Goal: Information Seeking & Learning: Learn about a topic

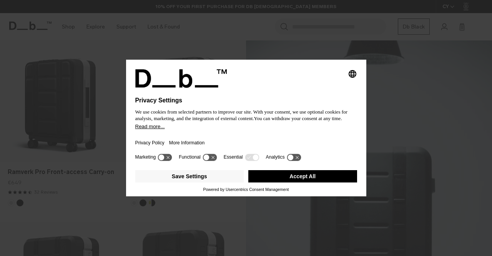
click at [305, 173] on button "Accept All" at bounding box center [302, 176] width 109 height 12
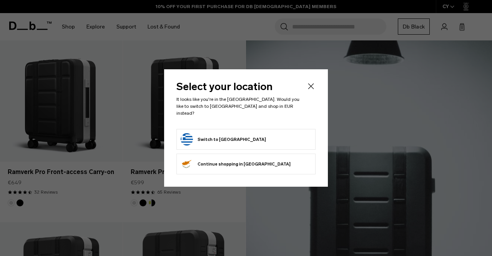
click at [312, 87] on icon "Close" at bounding box center [310, 85] width 9 height 9
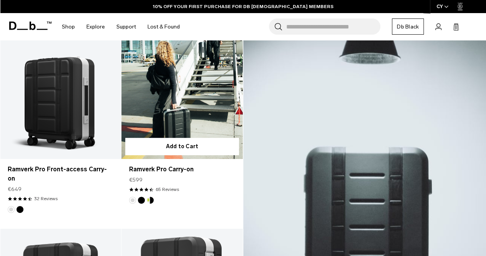
click at [153, 201] on button "Db x New Amsterdam Surf Association" at bounding box center [150, 199] width 7 height 7
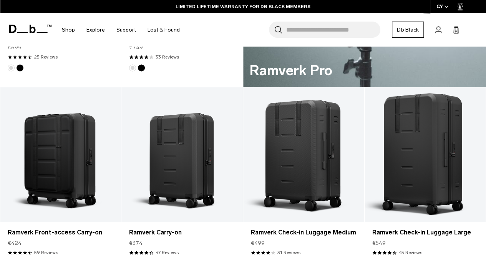
scroll to position [538, 0]
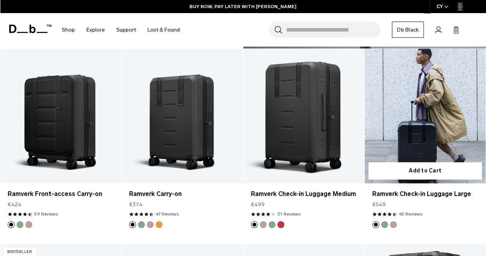
click at [383, 221] on button "Green Ray" at bounding box center [384, 224] width 7 height 7
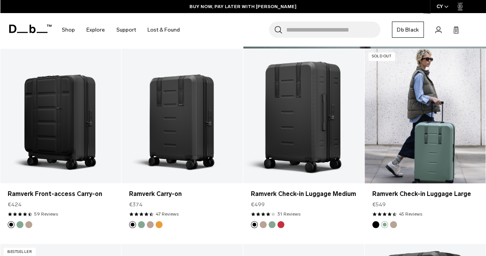
click at [394, 221] on button "Fogbow Beige" at bounding box center [393, 224] width 7 height 7
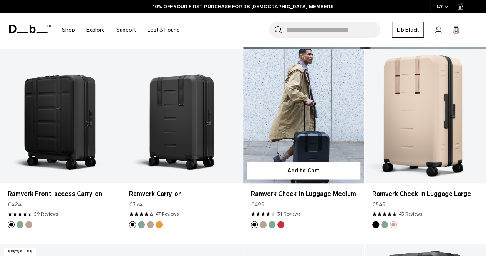
click at [281, 221] on button "Sprite Lightning Red" at bounding box center [280, 224] width 7 height 7
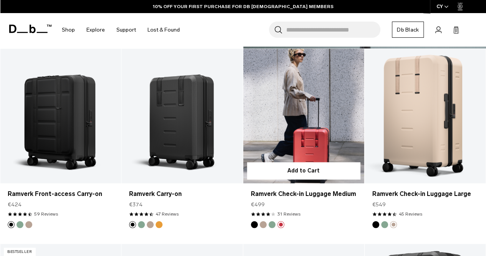
click at [272, 221] on button "Green Ray" at bounding box center [272, 224] width 7 height 7
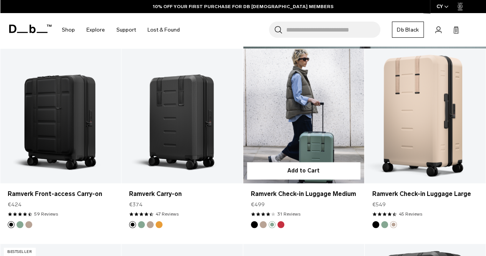
click at [261, 221] on button "Fogbow Beige" at bounding box center [263, 224] width 7 height 7
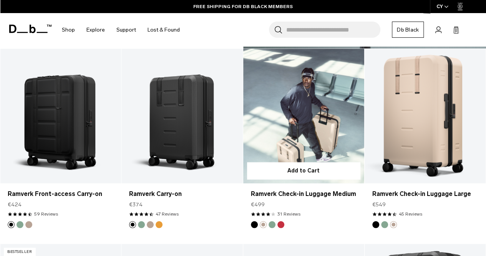
click at [255, 221] on button "Black Out" at bounding box center [254, 224] width 7 height 7
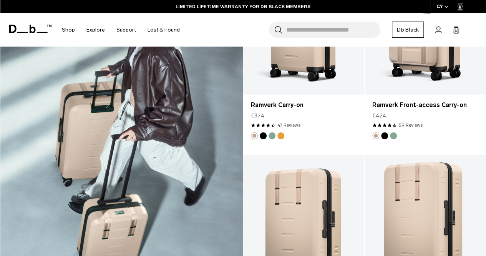
scroll to position [1037, 0]
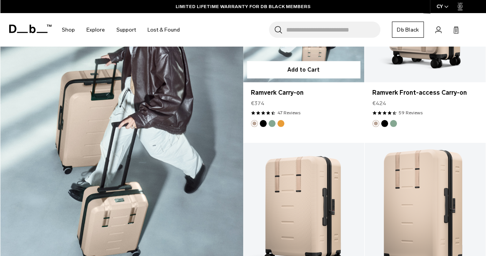
click at [279, 120] on button "Parhelion Orange" at bounding box center [280, 123] width 7 height 7
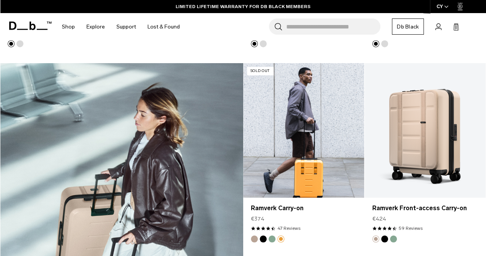
scroll to position [961, 0]
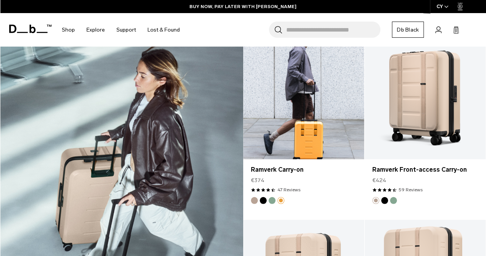
click at [272, 197] on button "Green Ray" at bounding box center [272, 200] width 7 height 7
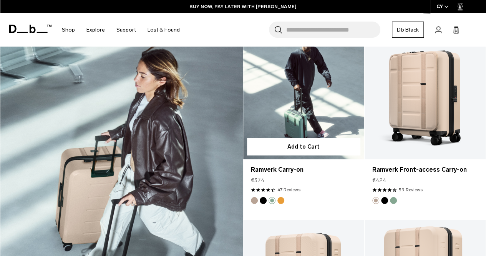
scroll to position [845, 0]
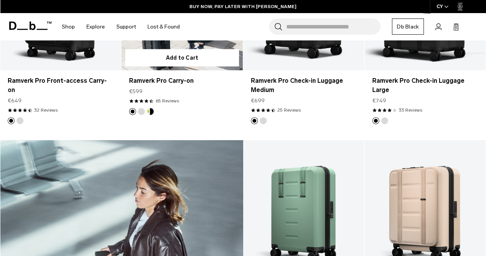
click at [151, 108] on button "Db x New Amsterdam Surf Association" at bounding box center [150, 111] width 7 height 7
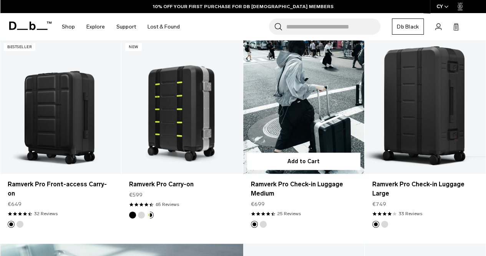
scroll to position [730, 0]
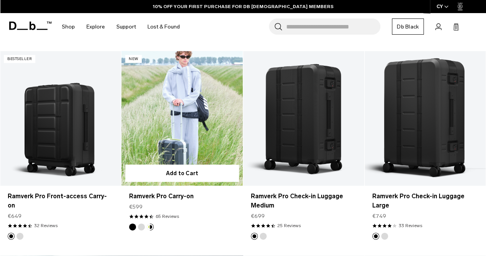
click at [192, 114] on link "Ramverk Pro Carry-on Db x New Amsterdam Surf Association" at bounding box center [181, 118] width 121 height 134
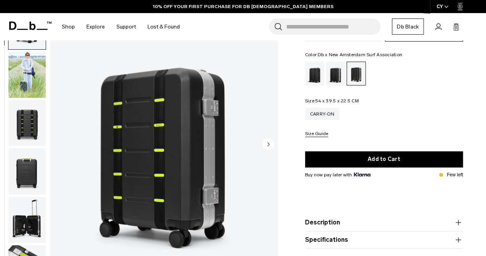
click at [163, 141] on img "1 / 7" at bounding box center [163, 145] width 227 height 284
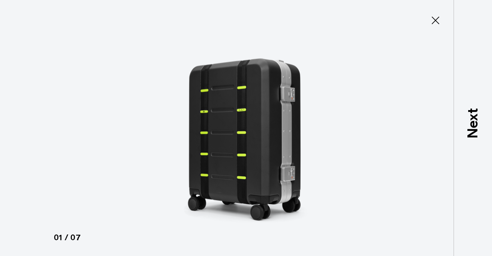
click at [222, 111] on img at bounding box center [246, 128] width 346 height 256
click at [189, 113] on img at bounding box center [246, 128] width 346 height 256
click at [440, 18] on icon at bounding box center [435, 20] width 12 height 12
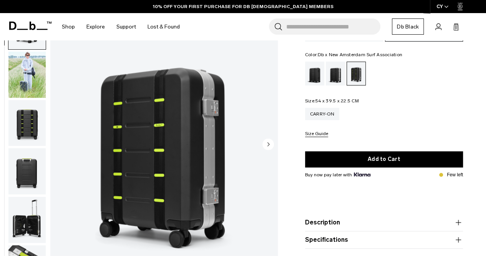
click at [270, 144] on circle "Next slide" at bounding box center [268, 144] width 12 height 12
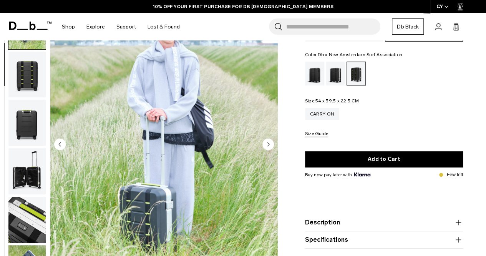
click at [270, 144] on circle "Next slide" at bounding box center [268, 144] width 12 height 12
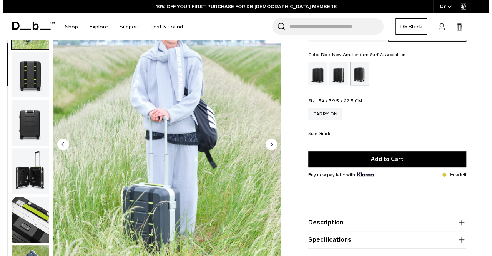
scroll to position [53, 0]
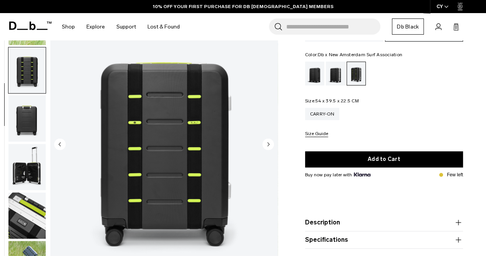
click at [270, 144] on circle "Next slide" at bounding box center [268, 144] width 12 height 12
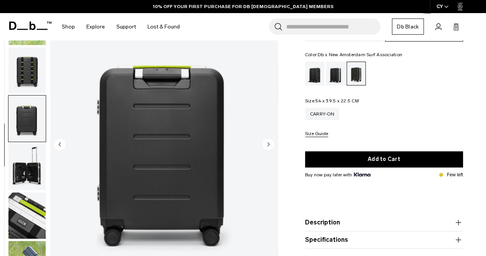
click at [270, 144] on circle "Next slide" at bounding box center [268, 144] width 12 height 12
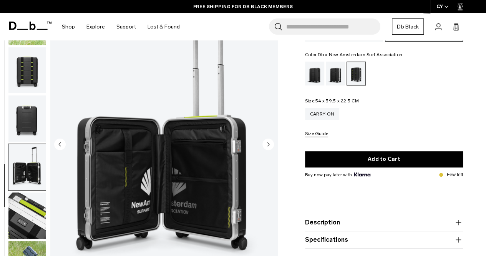
click at [270, 144] on circle "Next slide" at bounding box center [268, 144] width 12 height 12
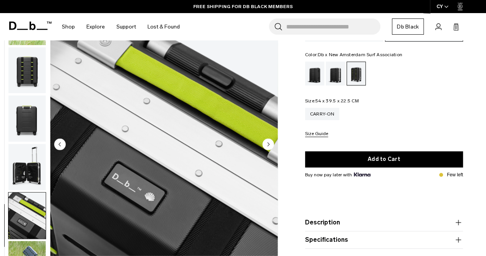
click at [268, 144] on icon "Next slide" at bounding box center [268, 143] width 2 height 3
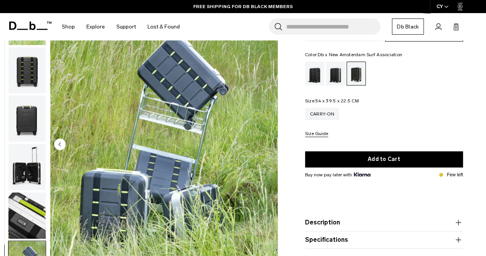
click at [268, 144] on img "7 / 7" at bounding box center [163, 145] width 227 height 284
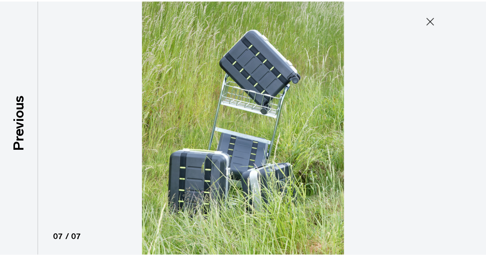
scroll to position [49, 0]
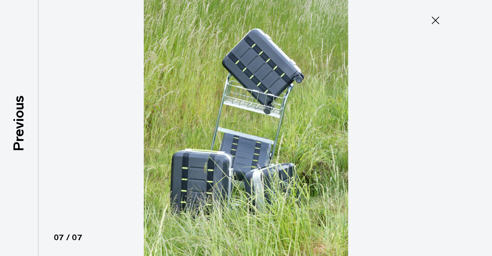
click at [268, 144] on img at bounding box center [246, 128] width 346 height 256
click at [435, 18] on icon at bounding box center [435, 20] width 12 height 12
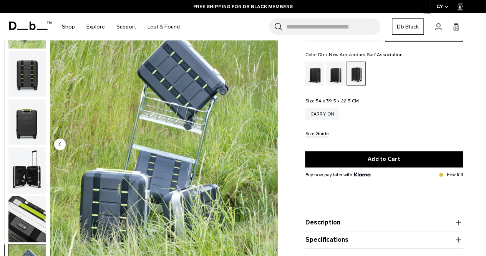
scroll to position [53, 0]
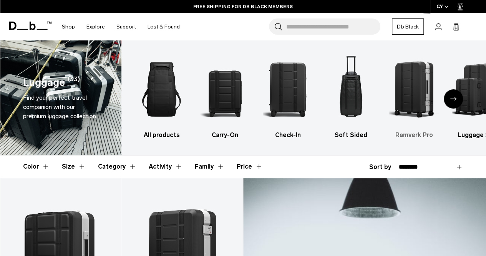
click at [413, 92] on img "5 / 6" at bounding box center [414, 89] width 50 height 75
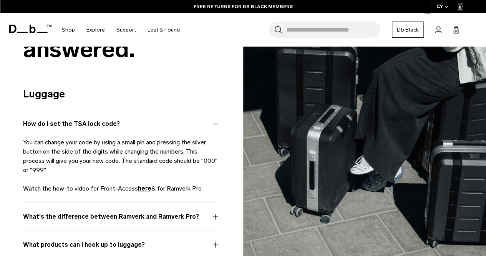
scroll to position [768, 0]
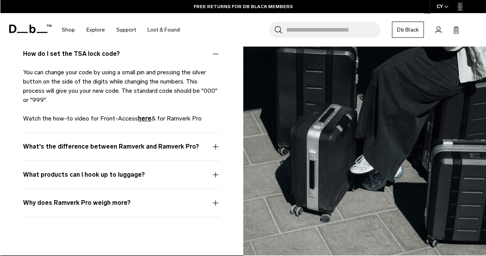
click at [146, 143] on button "What's the difference between Ramverk and Ramverk Pro?" at bounding box center [121, 151] width 197 height 18
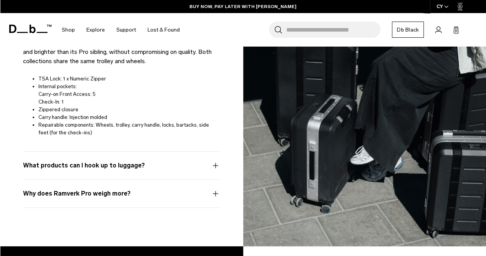
scroll to position [1037, 0]
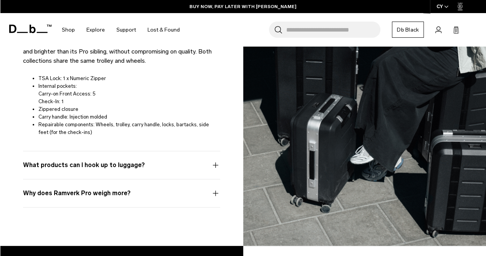
click at [125, 163] on button "What products can I hook up to luggage?" at bounding box center [121, 169] width 197 height 18
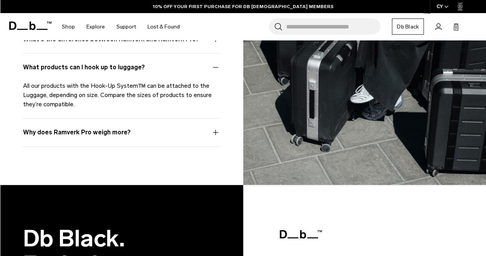
scroll to position [768, 0]
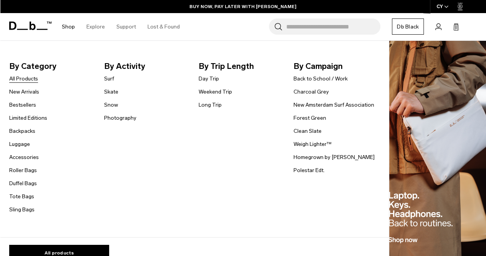
click at [20, 78] on link "All Products" at bounding box center [23, 79] width 29 height 8
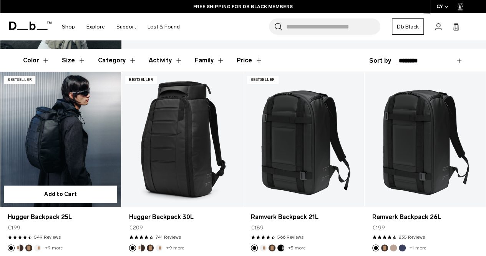
click at [22, 244] on button "Cappuccino" at bounding box center [20, 247] width 7 height 7
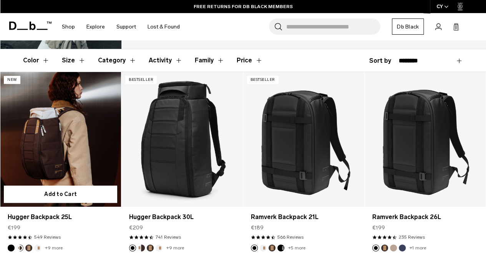
click at [31, 244] on button "Espresso" at bounding box center [28, 247] width 7 height 7
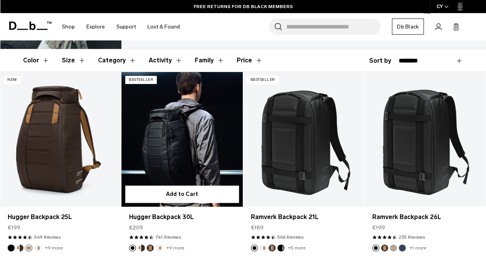
click at [152, 244] on button "Espresso" at bounding box center [150, 247] width 7 height 7
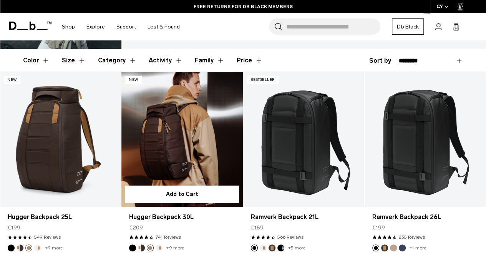
click at [163, 244] on ul "+9 more" at bounding box center [156, 247] width 55 height 7
click at [160, 244] on button "Oatmilk" at bounding box center [159, 247] width 7 height 7
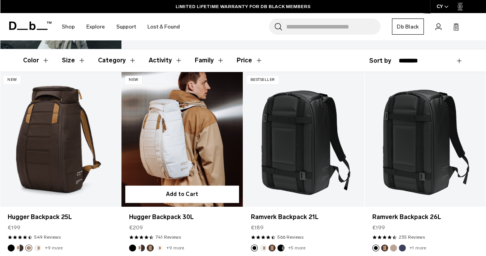
click at [138, 243] on img "Cappuccino" at bounding box center [141, 247] width 8 height 8
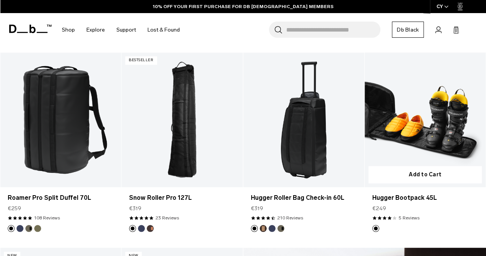
scroll to position [538, 0]
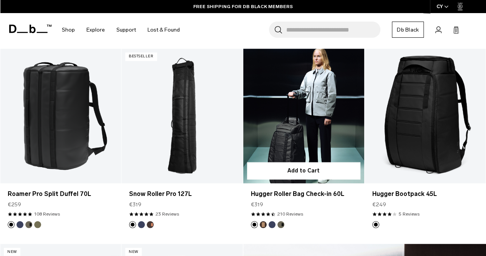
click at [264, 221] on button "Espresso" at bounding box center [263, 224] width 7 height 7
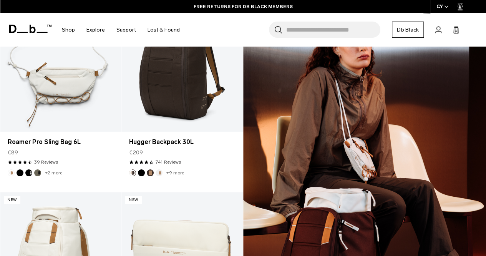
scroll to position [768, 0]
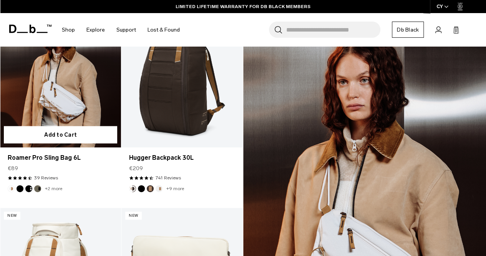
click at [38, 185] on button "Forest Green" at bounding box center [37, 188] width 7 height 7
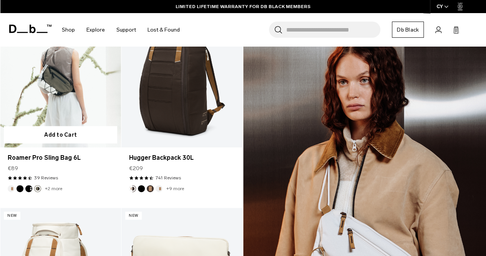
scroll to position [730, 0]
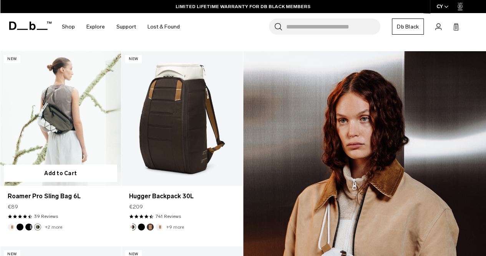
click at [28, 223] on button "Charcoal Grey" at bounding box center [28, 226] width 7 height 7
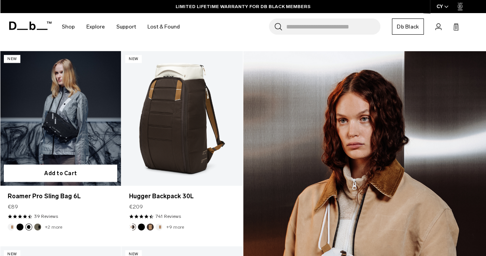
click at [16, 223] on ul "+2 more" at bounding box center [35, 226] width 55 height 7
click at [18, 223] on button "Black Out" at bounding box center [20, 226] width 7 height 7
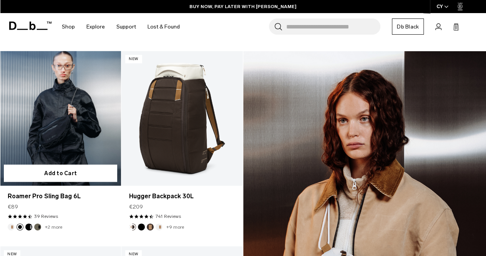
click at [13, 223] on button "Oatmilk" at bounding box center [11, 226] width 7 height 7
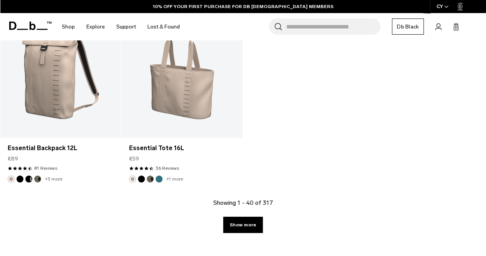
scroll to position [2382, 0]
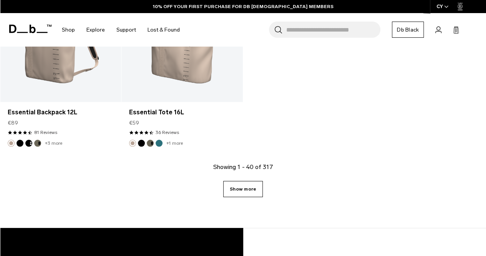
click at [241, 181] on link "Show more" at bounding box center [243, 189] width 40 height 16
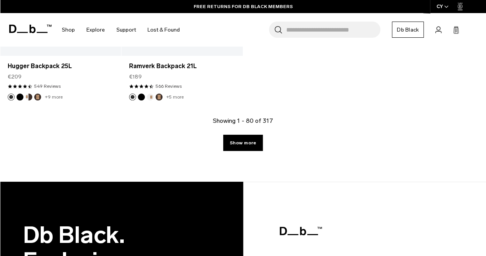
scroll to position [4378, 0]
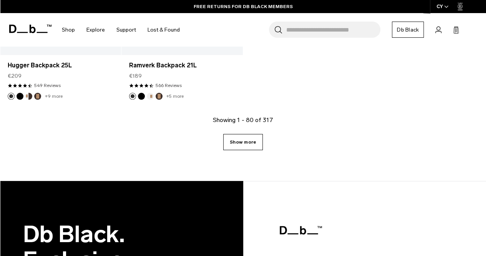
click at [251, 134] on link "Show more" at bounding box center [243, 142] width 40 height 16
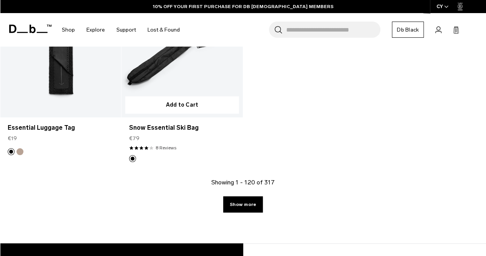
scroll to position [6338, 0]
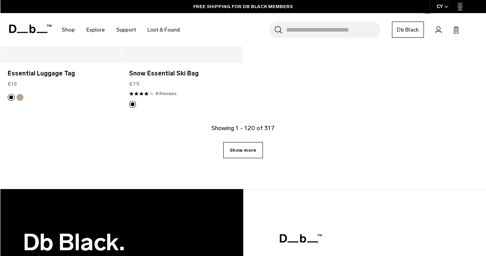
click at [252, 142] on link "Show more" at bounding box center [243, 150] width 40 height 16
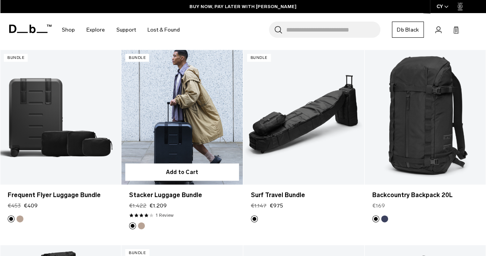
scroll to position [6607, 0]
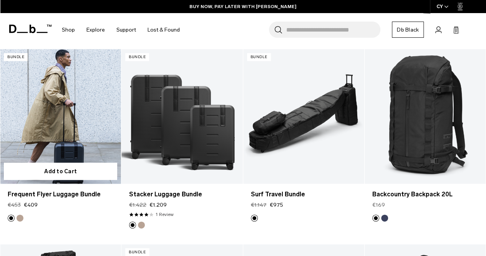
click at [20, 214] on button "Fogbow Beige" at bounding box center [20, 217] width 7 height 7
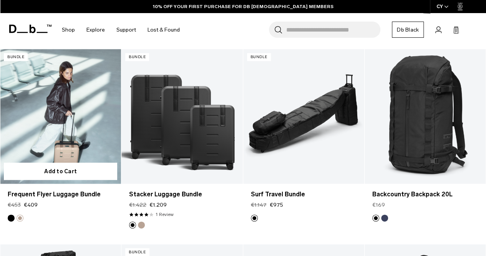
click at [62, 106] on link "Frequent Flyer Luggage Bundle Fogbow Beige" at bounding box center [60, 116] width 121 height 134
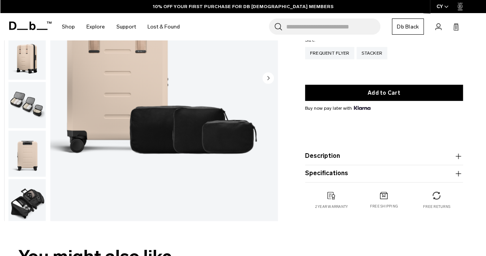
click at [36, 105] on img "button" at bounding box center [26, 105] width 37 height 46
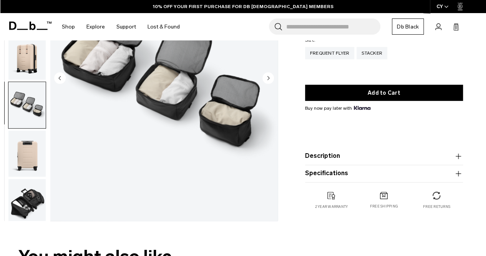
scroll to position [5, 0]
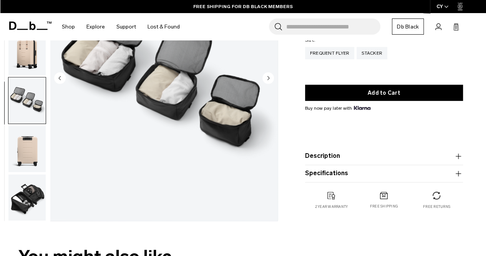
click at [32, 148] on img "button" at bounding box center [26, 149] width 37 height 46
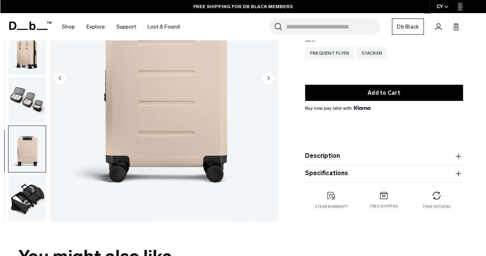
click at [29, 196] on img "button" at bounding box center [26, 197] width 37 height 46
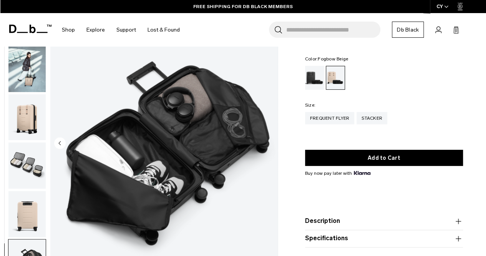
scroll to position [38, 0]
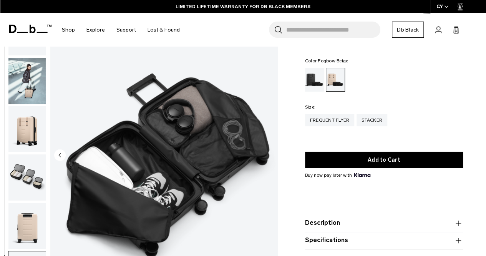
click at [33, 176] on img "button" at bounding box center [26, 177] width 37 height 46
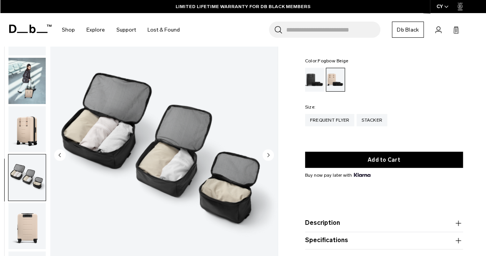
click at [335, 219] on button "Description" at bounding box center [384, 222] width 158 height 9
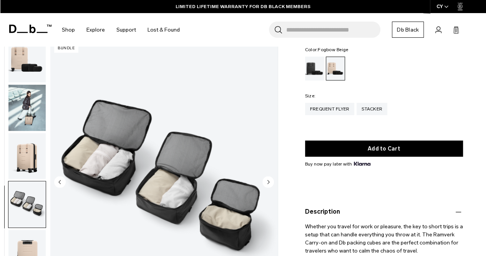
scroll to position [154, 0]
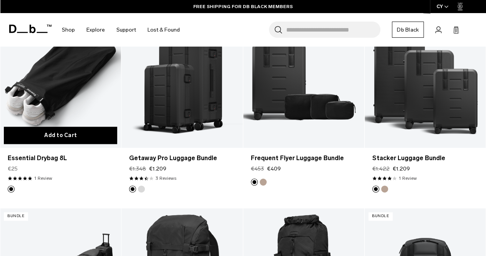
scroll to position [423, 0]
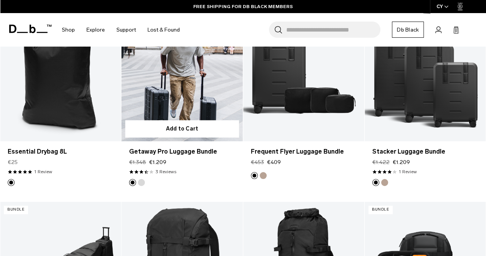
click at [143, 179] on button "Silver" at bounding box center [141, 182] width 7 height 7
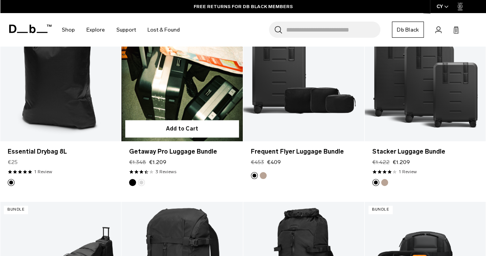
click at [142, 179] on button "Silver" at bounding box center [141, 182] width 7 height 7
click at [129, 179] on button "Black out" at bounding box center [132, 182] width 7 height 7
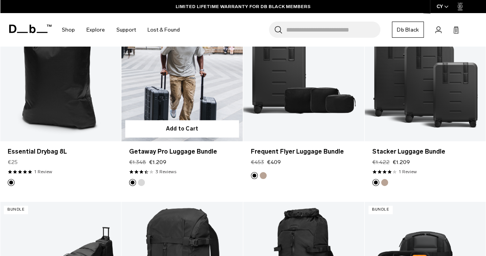
scroll to position [384, 0]
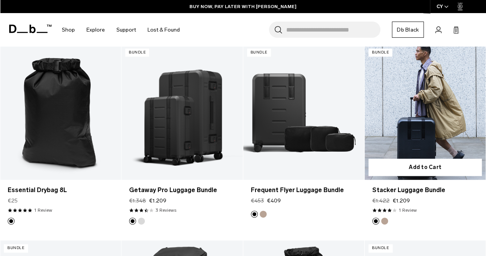
click at [384, 217] on button "Fogbow Beige" at bounding box center [384, 220] width 7 height 7
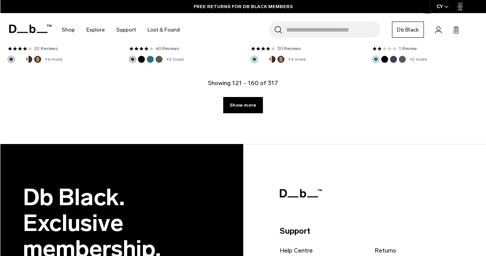
scroll to position [2113, 0]
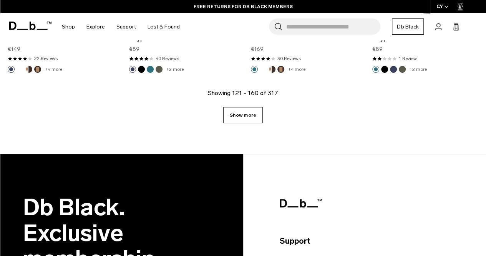
click at [237, 107] on link "Show more" at bounding box center [243, 115] width 40 height 16
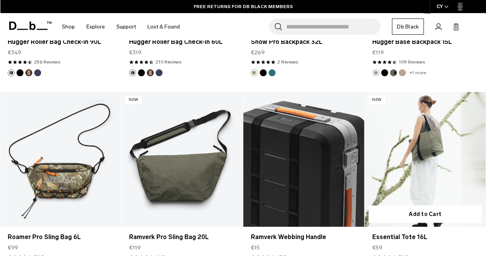
scroll to position [3879, 0]
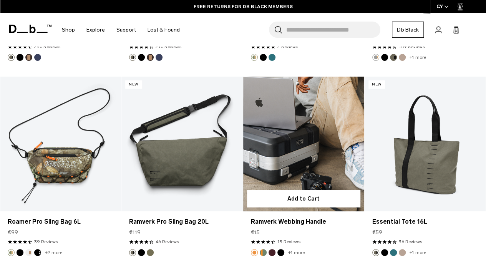
click at [261, 249] on button "Sage Green" at bounding box center [263, 252] width 7 height 7
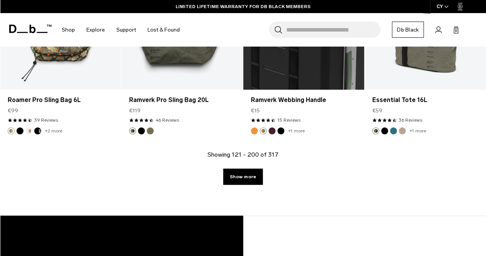
scroll to position [4071, 0]
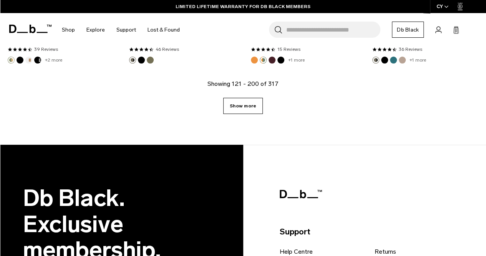
click at [241, 98] on link "Show more" at bounding box center [243, 106] width 40 height 16
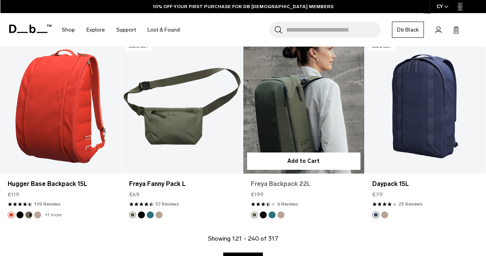
scroll to position [5954, 0]
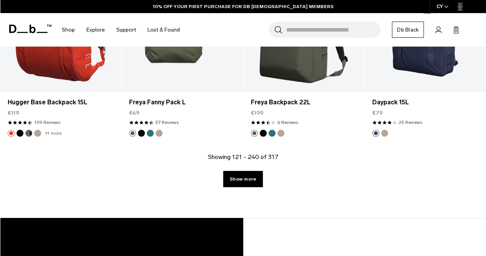
click at [249, 171] on link "Show more" at bounding box center [243, 179] width 40 height 16
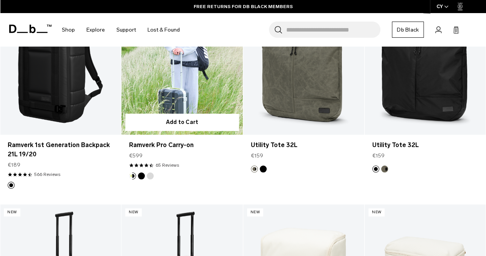
scroll to position [7645, 0]
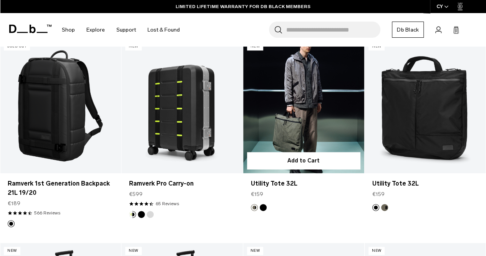
click at [316, 114] on link "Utility Tote 32L" at bounding box center [303, 105] width 121 height 134
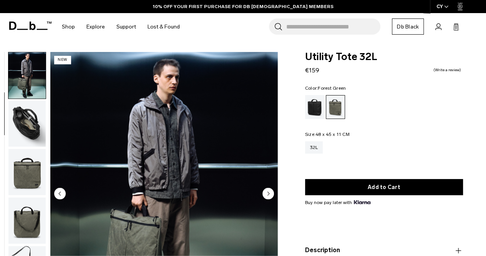
click at [23, 145] on img "button" at bounding box center [26, 124] width 37 height 46
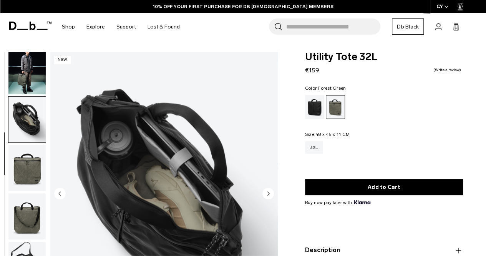
click at [27, 174] on img "button" at bounding box center [26, 167] width 37 height 46
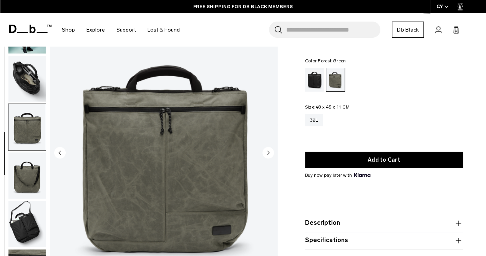
scroll to position [77, 0]
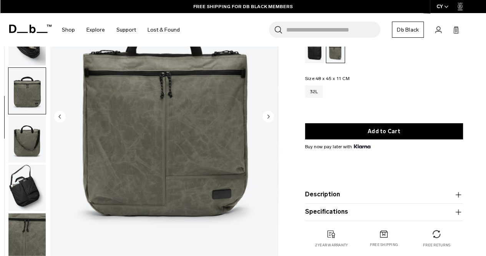
click at [334, 192] on button "Description" at bounding box center [384, 194] width 158 height 9
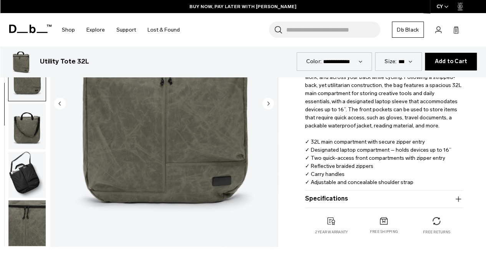
scroll to position [269, 0]
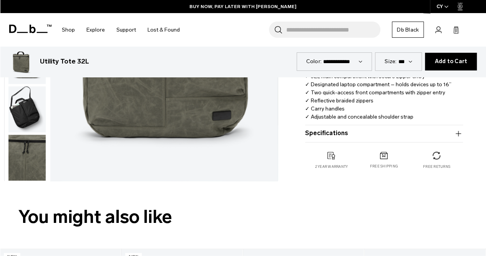
click at [331, 131] on button "Specifications" at bounding box center [384, 133] width 158 height 9
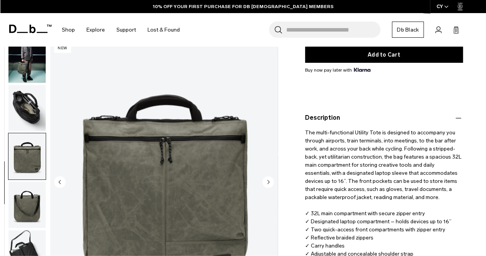
scroll to position [115, 0]
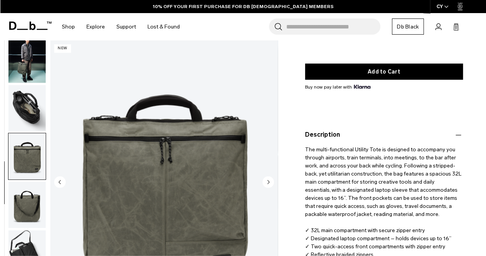
click at [32, 206] on img "button" at bounding box center [26, 204] width 37 height 46
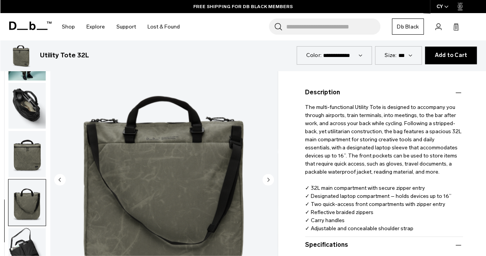
scroll to position [192, 0]
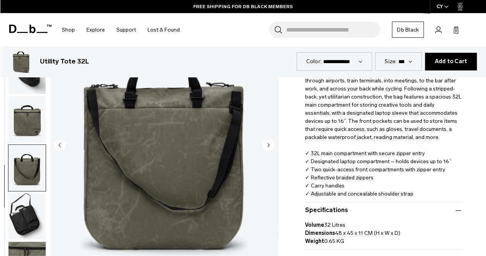
click at [32, 211] on img "button" at bounding box center [26, 215] width 37 height 46
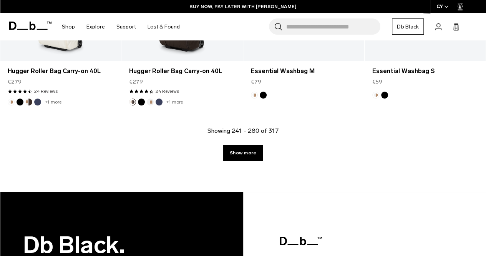
scroll to position [2119, 0]
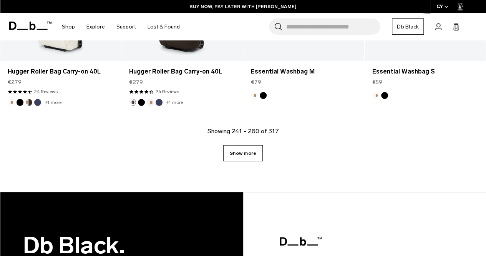
click at [253, 145] on link "Show more" at bounding box center [243, 153] width 40 height 16
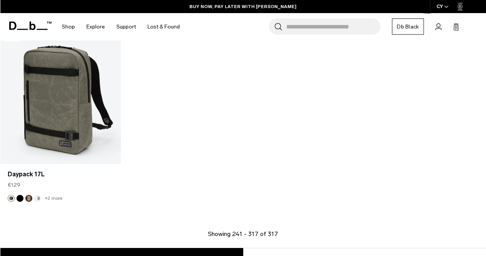
scroll to position [3976, 0]
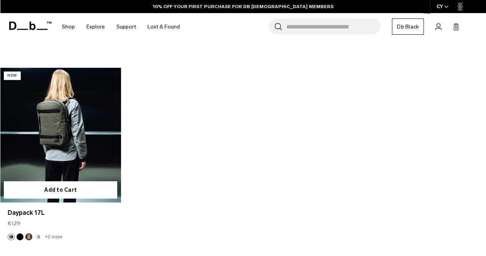
click at [29, 233] on button "Espresso" at bounding box center [28, 236] width 7 height 7
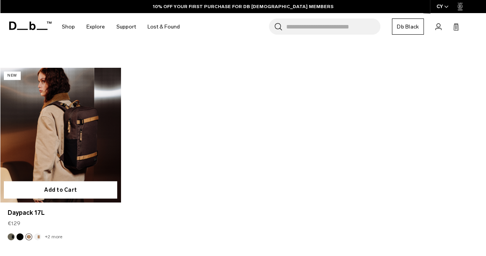
click at [16, 233] on ul "+2 more" at bounding box center [35, 236] width 55 height 7
click at [22, 233] on button "Black Out" at bounding box center [20, 236] width 7 height 7
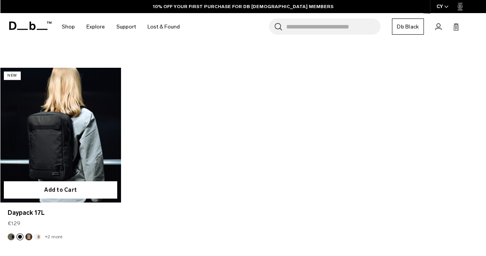
click at [38, 233] on button "Oatmilk" at bounding box center [37, 236] width 7 height 7
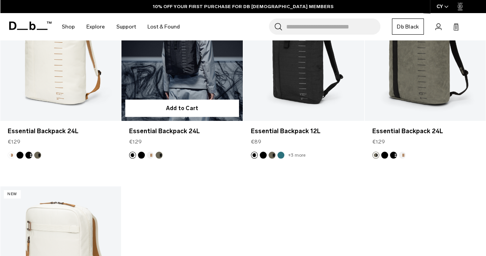
scroll to position [3745, 0]
